Goal: Entertainment & Leisure: Browse casually

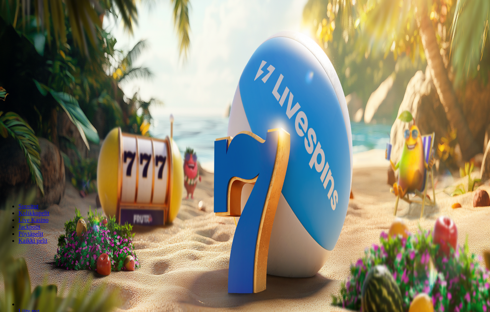
click at [51, 32] on button "Kirjaudu" at bounding box center [53, 28] width 25 height 8
